Goal: Obtain resource: Download file/media

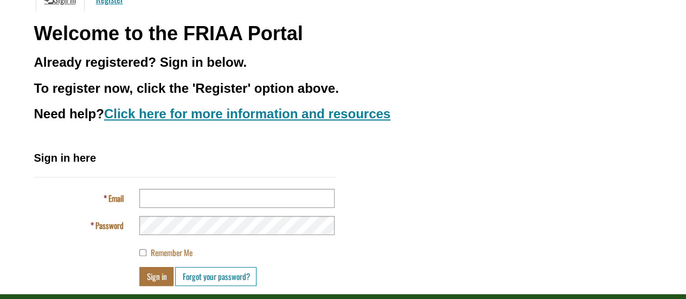
scroll to position [123, 0]
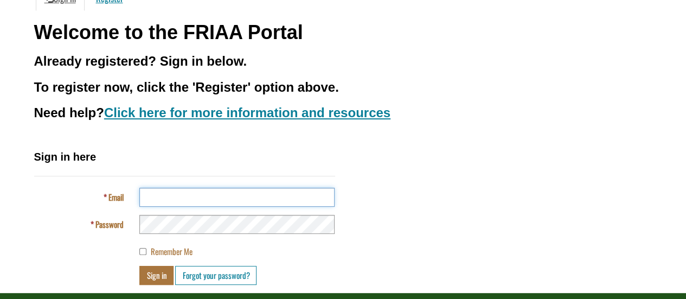
click at [263, 202] on input "Email" at bounding box center [236, 197] width 195 height 19
type input "**********"
click at [154, 273] on button "Sign in" at bounding box center [156, 275] width 34 height 19
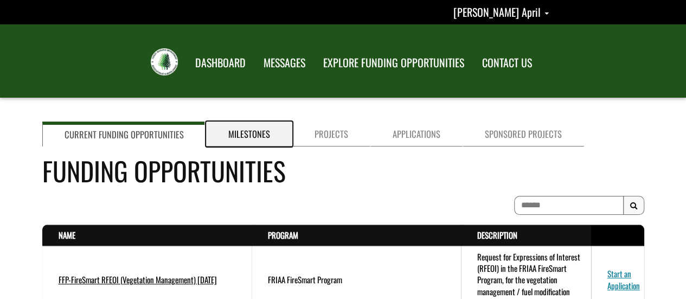
click at [250, 132] on link "Milestones" at bounding box center [249, 133] width 86 height 25
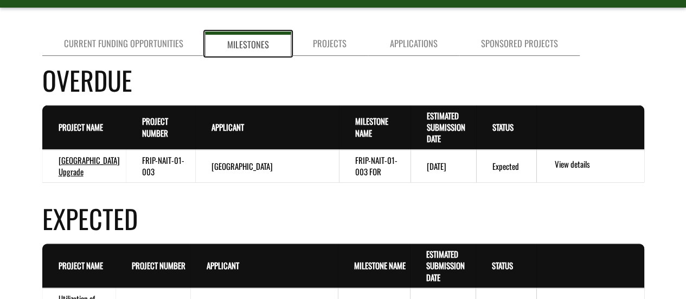
scroll to position [91, 0]
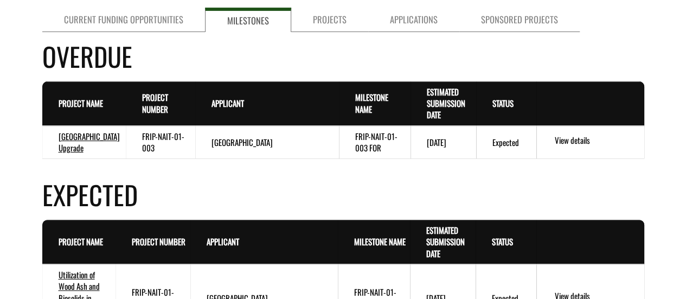
scroll to position [113, 0]
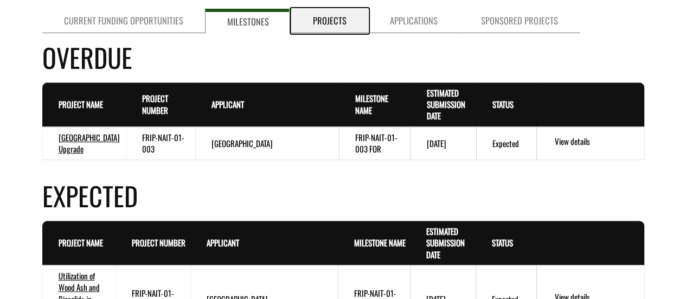
click at [325, 27] on link "Projects" at bounding box center [329, 21] width 77 height 24
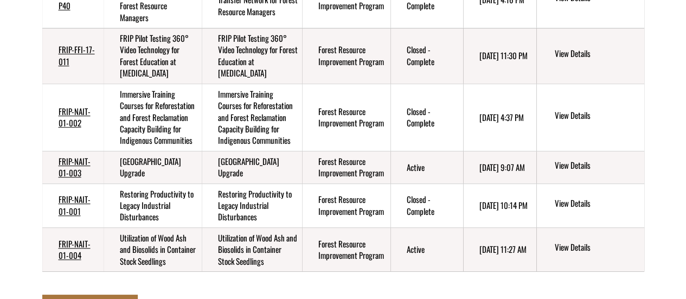
scroll to position [352, 0]
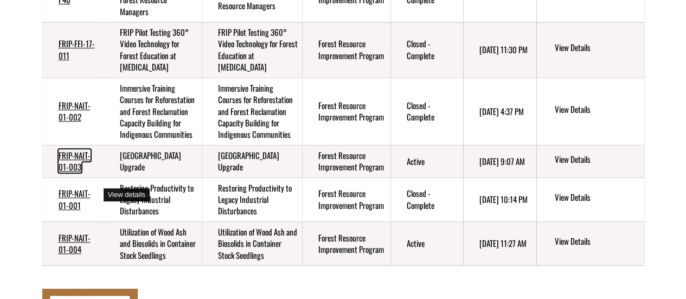
click at [91, 172] on link "FRIP-NAIT-01-003" at bounding box center [75, 160] width 32 height 23
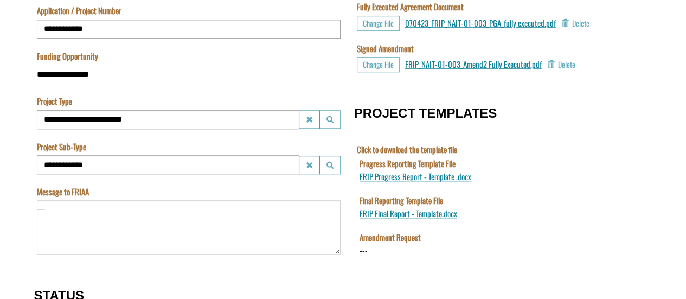
scroll to position [468, 0]
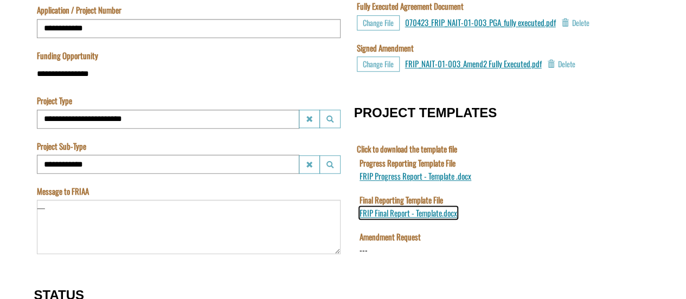
click at [441, 214] on span "FRIP Final Report - Template.docx" at bounding box center [408, 213] width 98 height 12
